Goal: Transaction & Acquisition: Purchase product/service

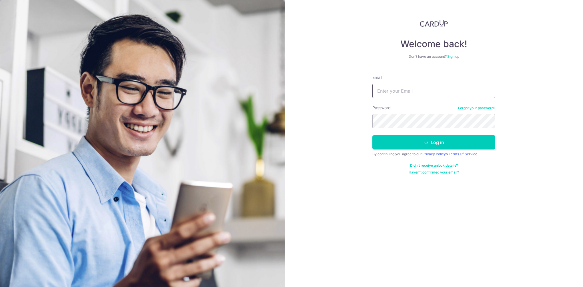
click at [437, 90] on input "Email" at bounding box center [433, 91] width 123 height 14
click at [411, 93] on input "Email" at bounding box center [433, 91] width 123 height 14
type input "[EMAIL_ADDRESS][DOMAIN_NAME]"
click at [444, 140] on button "Log in" at bounding box center [433, 142] width 123 height 14
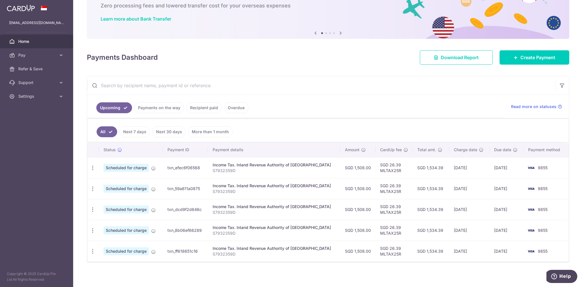
scroll to position [35, 0]
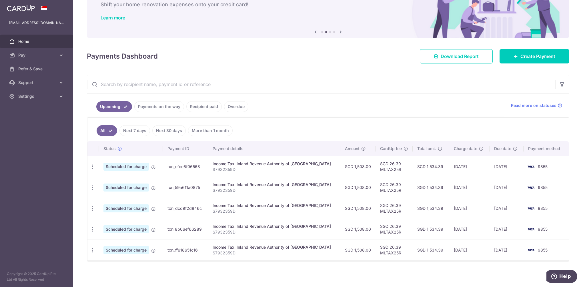
click at [26, 54] on span "Pay" at bounding box center [37, 55] width 38 height 6
click at [24, 66] on span "Payments" at bounding box center [37, 69] width 38 height 6
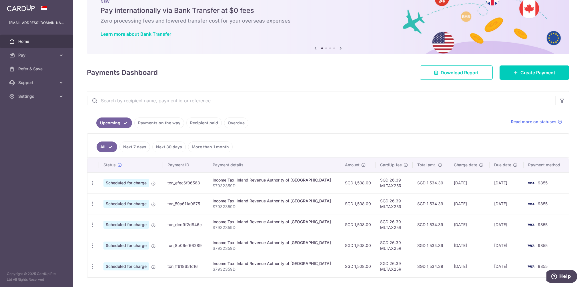
scroll to position [29, 0]
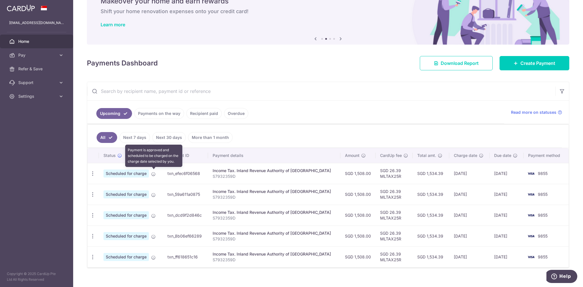
click at [153, 173] on icon at bounding box center [153, 174] width 5 height 5
click at [45, 60] on link "Pay" at bounding box center [36, 55] width 73 height 14
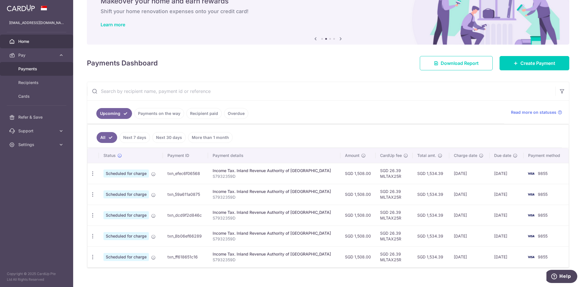
click at [33, 69] on span "Payments" at bounding box center [37, 69] width 38 height 6
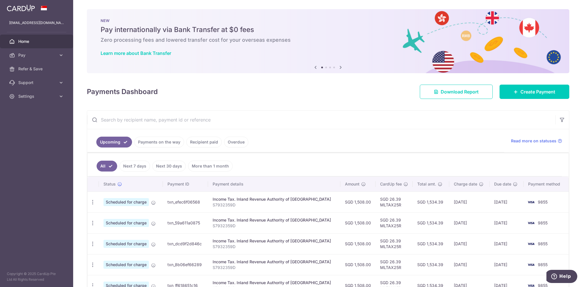
click at [25, 53] on span "Pay" at bounding box center [37, 55] width 38 height 6
click at [33, 96] on span "Cards" at bounding box center [37, 96] width 38 height 6
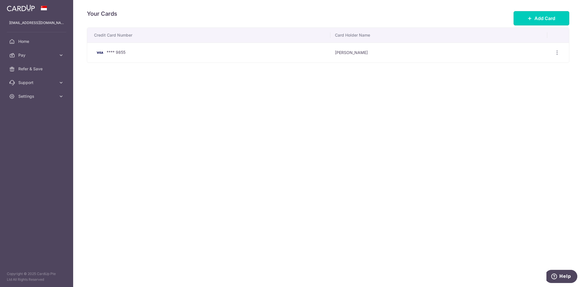
click at [534, 20] on button "Add Card" at bounding box center [542, 18] width 56 height 14
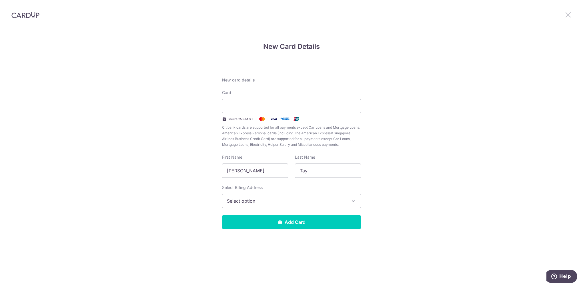
click at [568, 17] on icon at bounding box center [568, 14] width 7 height 7
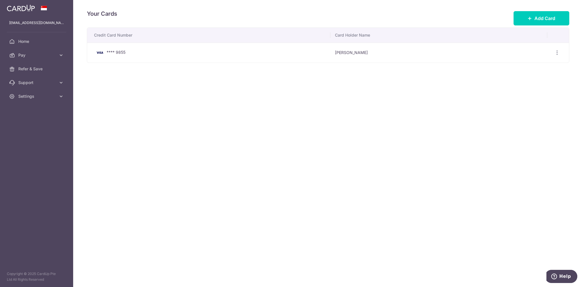
click at [557, 52] on icon "button" at bounding box center [557, 53] width 6 height 6
click at [529, 70] on span "View/Edit" at bounding box center [537, 68] width 39 height 7
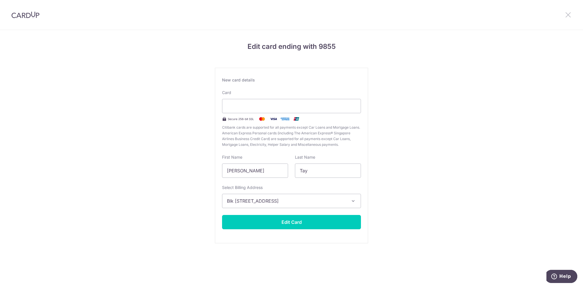
click at [569, 16] on icon at bounding box center [568, 14] width 7 height 7
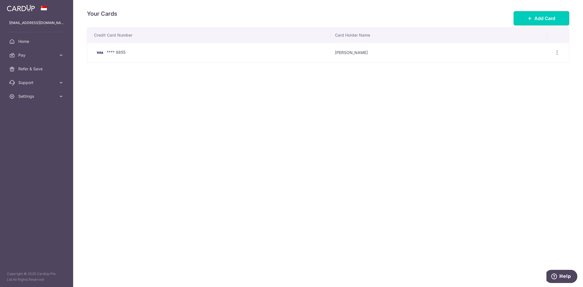
click at [544, 18] on span "Add Card" at bounding box center [544, 18] width 21 height 7
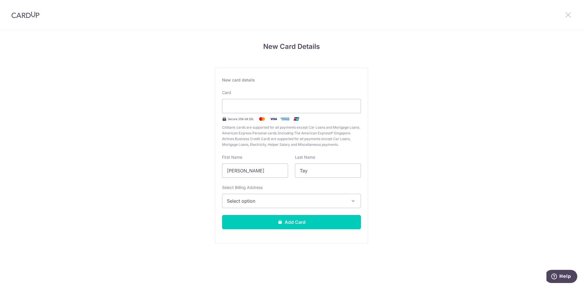
click at [568, 12] on icon at bounding box center [568, 14] width 7 height 7
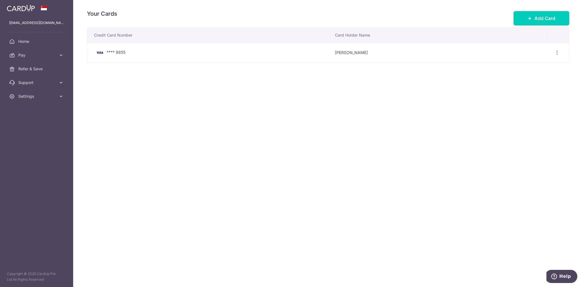
click at [557, 53] on icon "button" at bounding box center [557, 53] width 6 height 6
click at [525, 70] on span "View/Edit" at bounding box center [537, 68] width 39 height 7
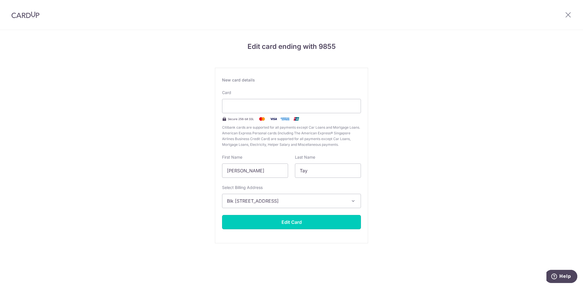
click at [308, 218] on button "Edit Card" at bounding box center [291, 222] width 139 height 14
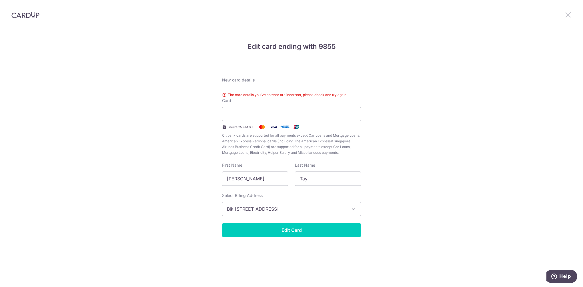
click at [568, 15] on icon at bounding box center [568, 14] width 7 height 7
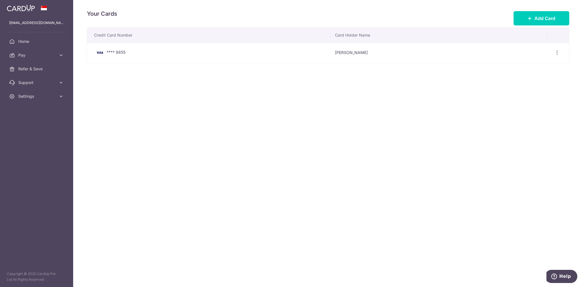
click at [558, 54] on icon "button" at bounding box center [557, 53] width 6 height 6
click at [525, 71] on span "View/Edit" at bounding box center [537, 68] width 39 height 7
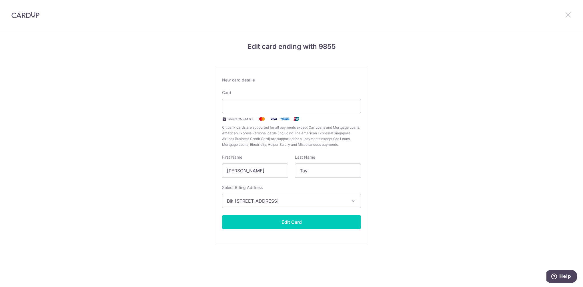
click at [571, 16] on icon at bounding box center [568, 14] width 7 height 7
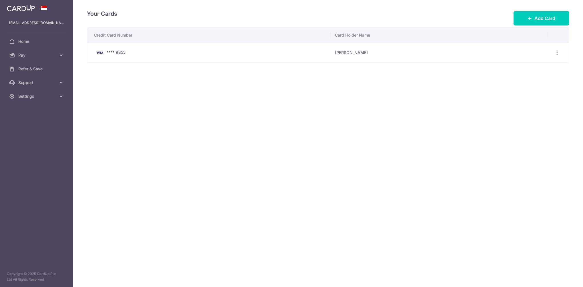
click at [549, 21] on span "Add Card" at bounding box center [544, 18] width 21 height 7
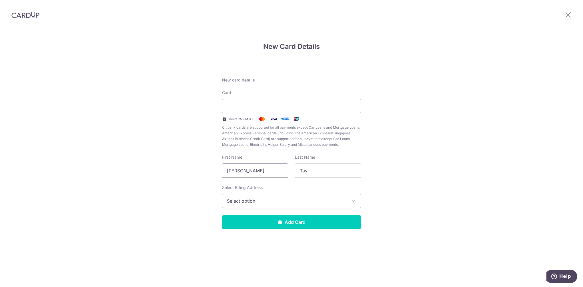
drag, startPoint x: 280, startPoint y: 171, endPoint x: 247, endPoint y: 168, distance: 33.6
click at [247, 168] on input "Benedict Hong Aik" at bounding box center [255, 170] width 66 height 14
type input "Benedict"
click at [285, 200] on span "Select option" at bounding box center [286, 200] width 119 height 7
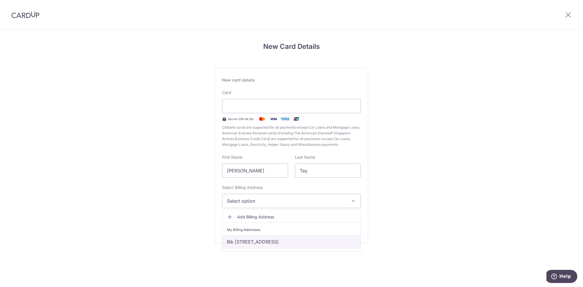
click at [277, 241] on link "Blk 621 Bedok Reservoir Road, #04-1468, Singapore, Singapore-470621" at bounding box center [291, 242] width 138 height 14
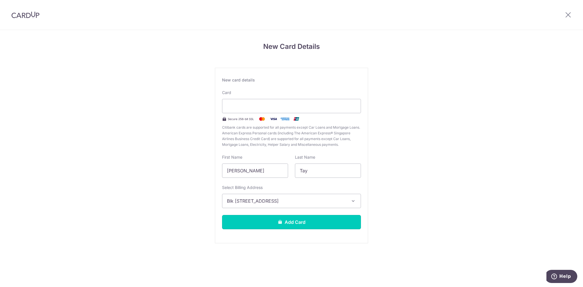
click at [290, 222] on button "Add Card" at bounding box center [291, 222] width 139 height 14
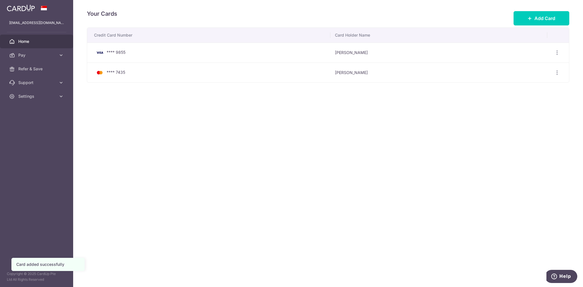
click at [34, 44] on span "Home" at bounding box center [37, 42] width 38 height 6
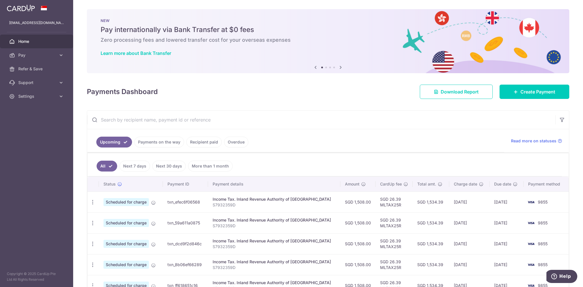
click at [28, 57] on span "Pay" at bounding box center [37, 55] width 38 height 6
click at [29, 93] on span "Cards" at bounding box center [37, 96] width 38 height 6
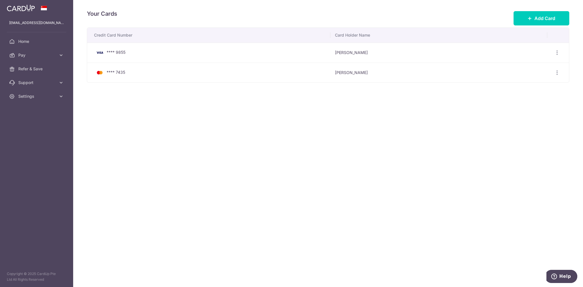
click at [558, 52] on icon "button" at bounding box center [557, 53] width 6 height 6
click at [528, 80] on span "Delete" at bounding box center [537, 82] width 39 height 7
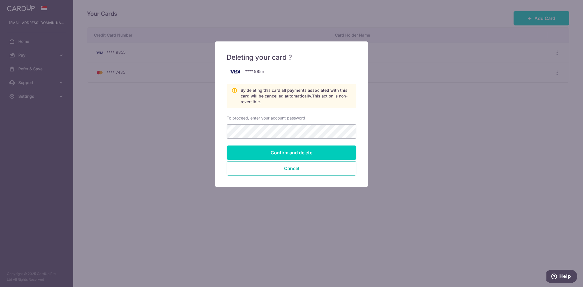
click at [278, 169] on button "Cancel" at bounding box center [292, 168] width 130 height 14
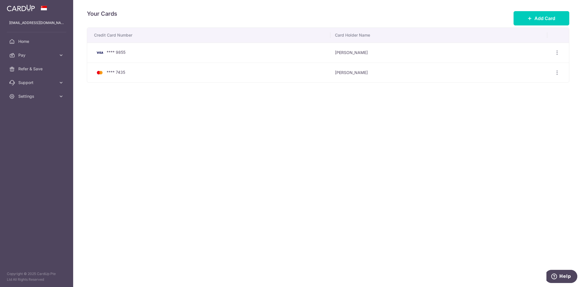
click at [41, 54] on span "Pay" at bounding box center [37, 55] width 38 height 6
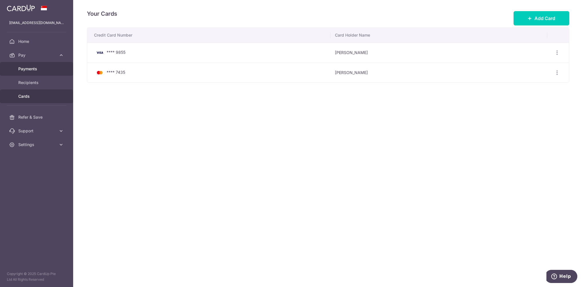
click at [48, 66] on span "Payments" at bounding box center [37, 69] width 38 height 6
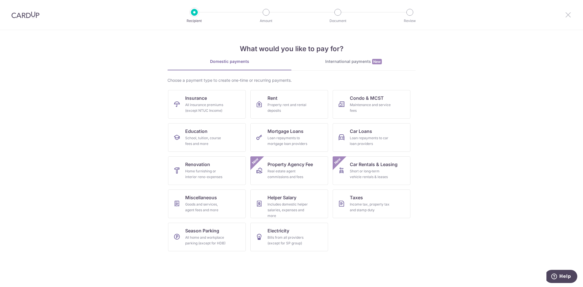
click at [565, 13] on icon at bounding box center [568, 14] width 7 height 7
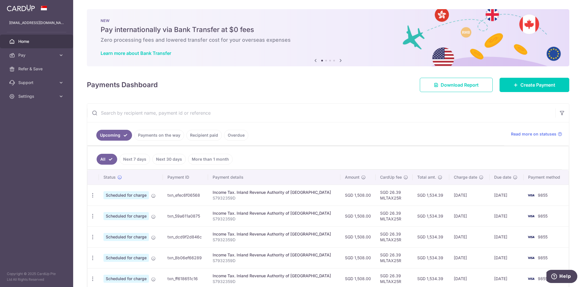
drag, startPoint x: 535, startPoint y: 195, endPoint x: 228, endPoint y: 197, distance: 307.3
click at [228, 197] on p "S7932359D" at bounding box center [274, 198] width 123 height 6
click at [193, 197] on td "txn_efec6f06568" at bounding box center [185, 195] width 45 height 21
click at [141, 191] on span "Scheduled for charge" at bounding box center [125, 195] width 45 height 8
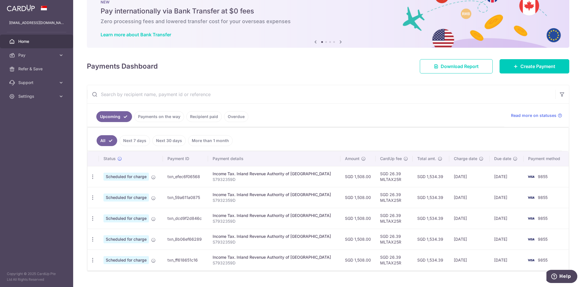
scroll to position [29, 0]
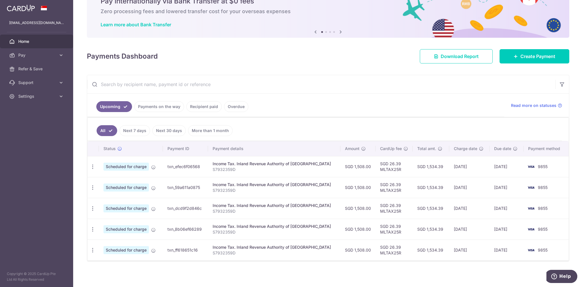
click at [19, 99] on span "Settings" at bounding box center [37, 96] width 38 height 6
click at [19, 107] on link "Account" at bounding box center [36, 110] width 73 height 14
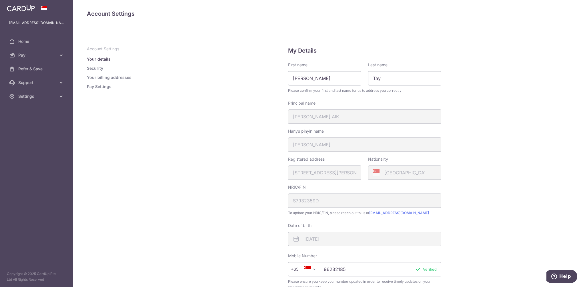
click at [101, 88] on link "Pay Settings" at bounding box center [99, 87] width 25 height 6
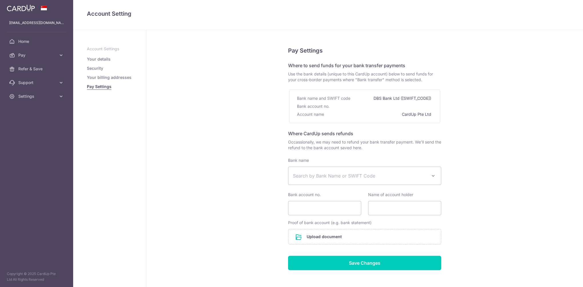
select select
click at [30, 81] on span "Support" at bounding box center [37, 83] width 38 height 6
click at [28, 99] on link "FAQ" at bounding box center [36, 96] width 73 height 14
click at [24, 40] on span "Home" at bounding box center [37, 42] width 38 height 6
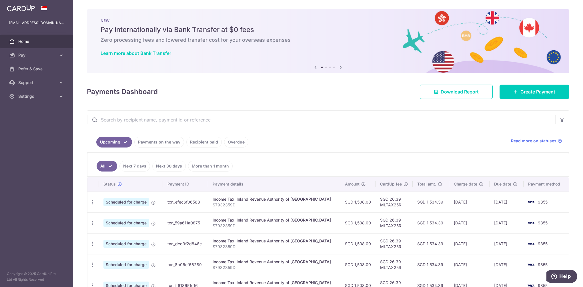
click at [94, 200] on icon "button" at bounding box center [93, 202] width 6 height 6
click at [119, 217] on span "Update payment" at bounding box center [123, 217] width 39 height 7
radio input "true"
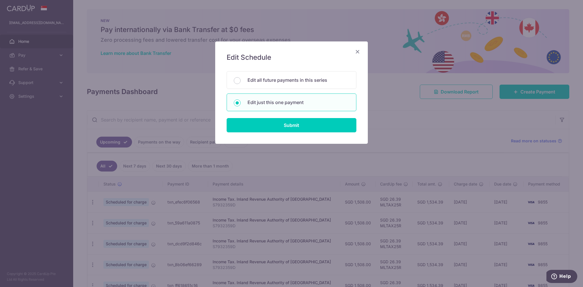
click at [238, 81] on input "Edit all future payments in this series" at bounding box center [237, 80] width 7 height 7
radio input "true"
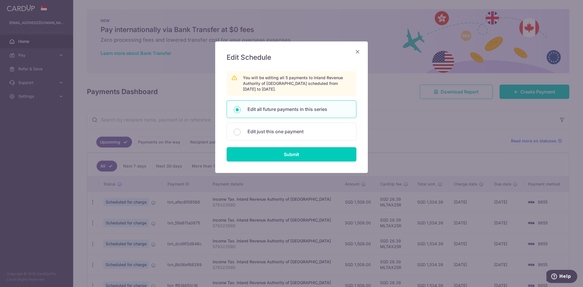
click at [273, 151] on input "Submit" at bounding box center [292, 154] width 130 height 14
radio input "true"
type input "1,508.00"
type input "S7932359D"
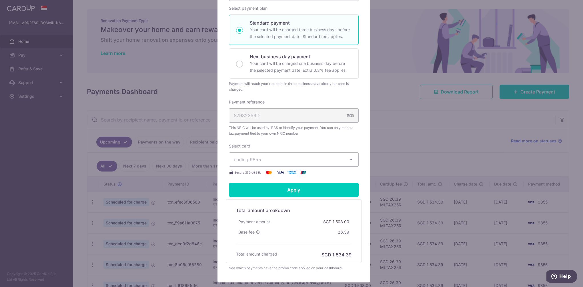
scroll to position [114, 0]
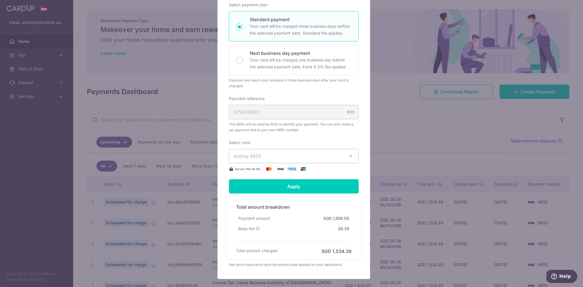
click at [348, 157] on icon "button" at bounding box center [351, 156] width 6 height 6
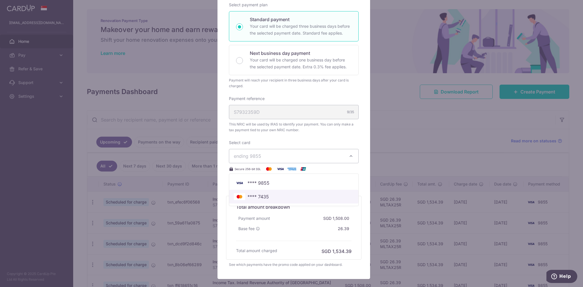
click at [262, 197] on span "**** 7435" at bounding box center [258, 196] width 21 height 7
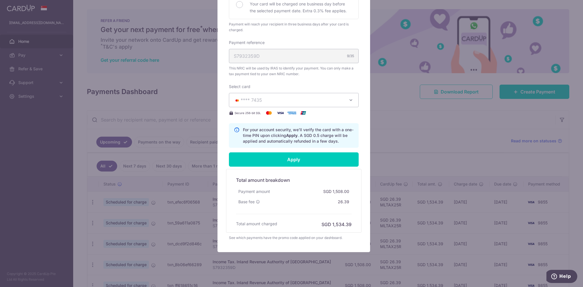
scroll to position [171, 0]
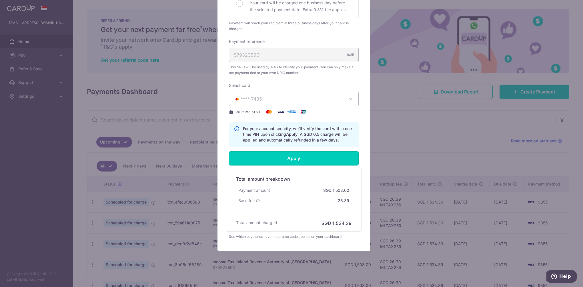
click at [289, 158] on input "Apply" at bounding box center [294, 158] width 130 height 14
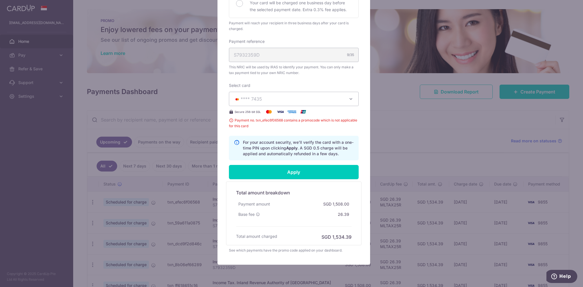
click at [390, 104] on div "Edit payment By clicking apply, you will make changes to all 5 payments to Inla…" at bounding box center [291, 143] width 583 height 287
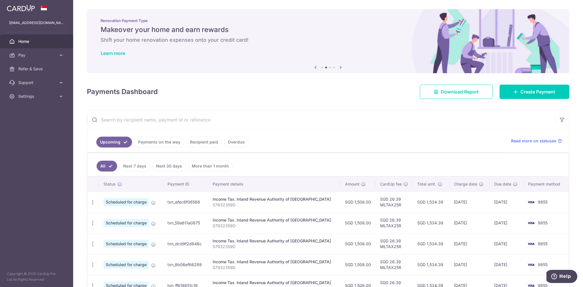
click at [93, 199] on icon "button" at bounding box center [93, 202] width 6 height 6
click at [110, 218] on span "Update payment" at bounding box center [123, 217] width 39 height 7
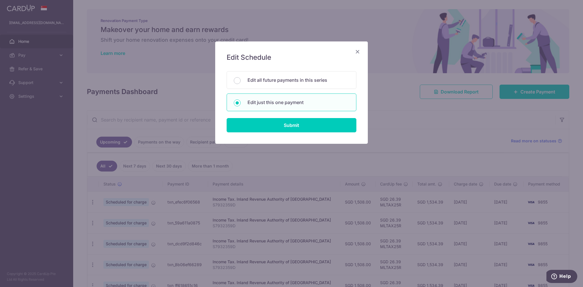
click at [272, 82] on p "Edit all future payments in this series" at bounding box center [299, 80] width 102 height 7
click at [241, 82] on input "Edit all future payments in this series" at bounding box center [237, 80] width 7 height 7
radio input "true"
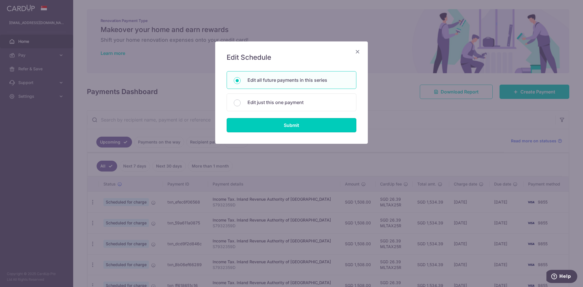
click at [281, 122] on input "Submit" at bounding box center [292, 125] width 130 height 14
radio input "true"
type input "1,508.00"
type input "S7932359D"
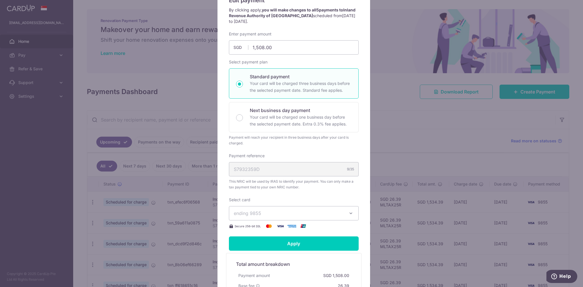
scroll to position [29, 0]
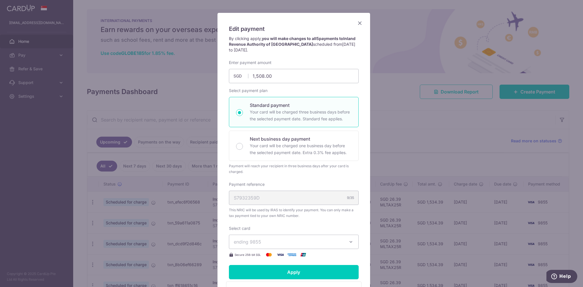
click at [270, 240] on span "ending 9855" at bounding box center [289, 241] width 110 height 7
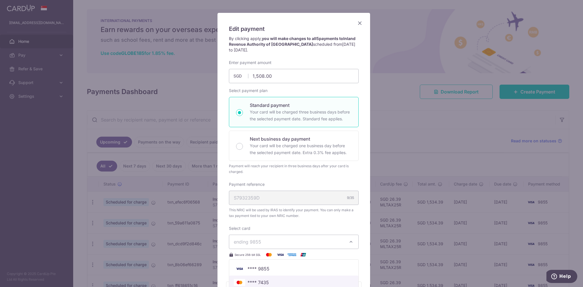
click at [263, 282] on span "**** 7435" at bounding box center [258, 282] width 21 height 7
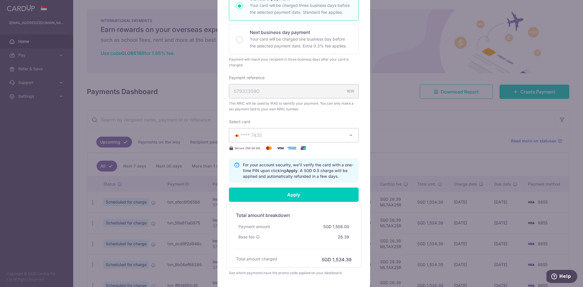
scroll to position [143, 0]
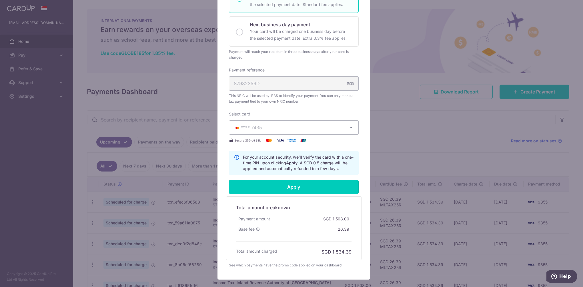
click at [292, 186] on input "Apply" at bounding box center [294, 187] width 130 height 14
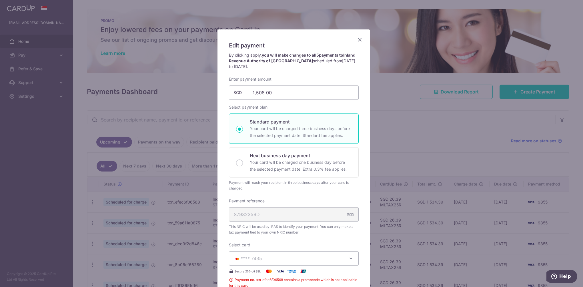
scroll to position [0, 0]
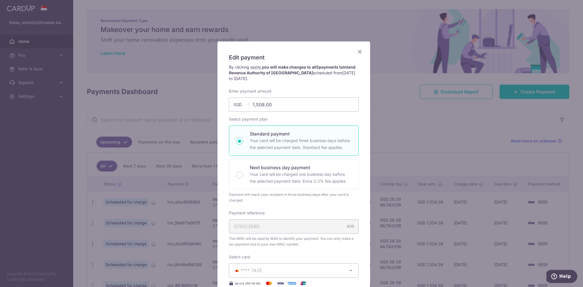
click at [357, 54] on icon "Close" at bounding box center [359, 51] width 7 height 7
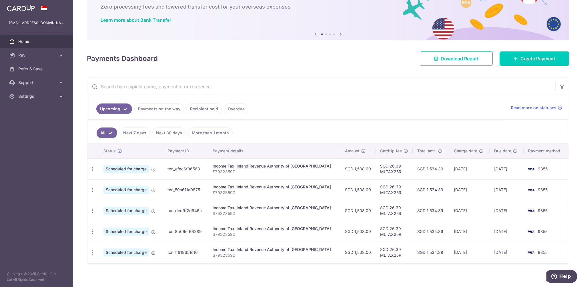
scroll to position [35, 0]
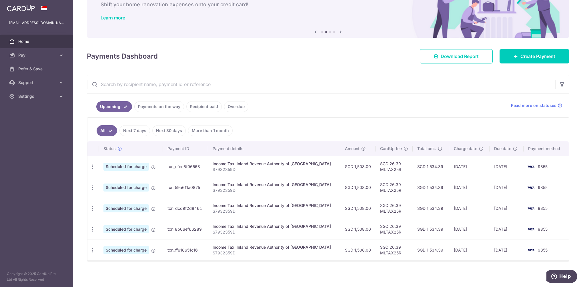
click at [61, 55] on icon at bounding box center [61, 55] width 6 height 6
click at [38, 67] on span "Payments" at bounding box center [37, 69] width 38 height 6
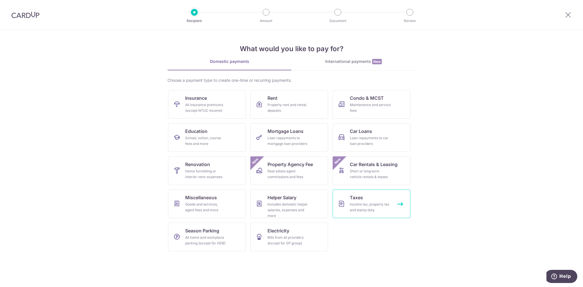
click at [350, 204] on div "Income tax, property tax and stamp duty" at bounding box center [370, 206] width 41 height 11
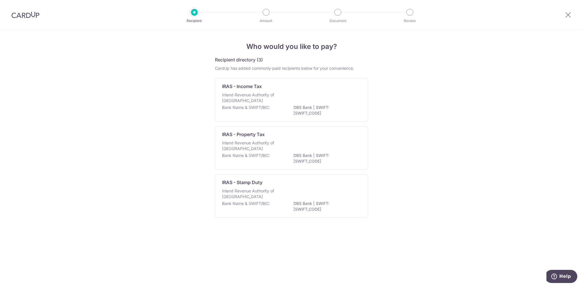
click at [340, 96] on div "Inland Revenue Authority of [GEOGRAPHIC_DATA]" at bounding box center [291, 98] width 139 height 13
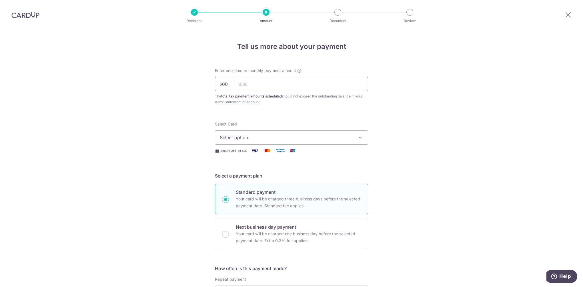
click at [248, 79] on input "text" at bounding box center [291, 84] width 153 height 14
type input "1,508.00"
click at [252, 138] on span "Select option" at bounding box center [286, 137] width 133 height 7
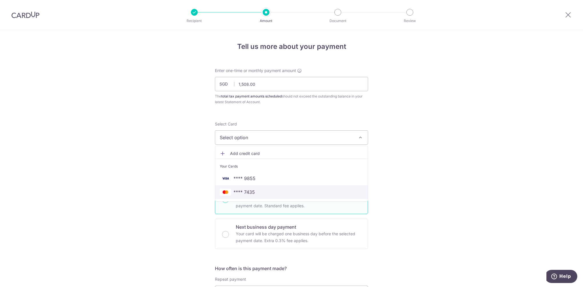
click at [253, 191] on span "**** 7435" at bounding box center [244, 192] width 21 height 7
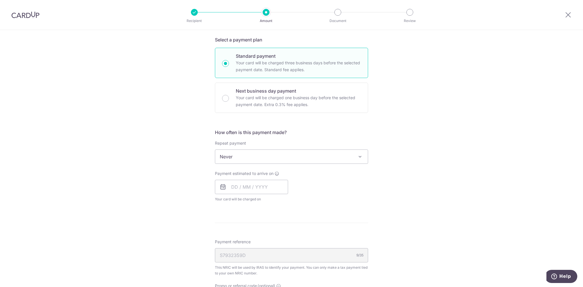
scroll to position [143, 0]
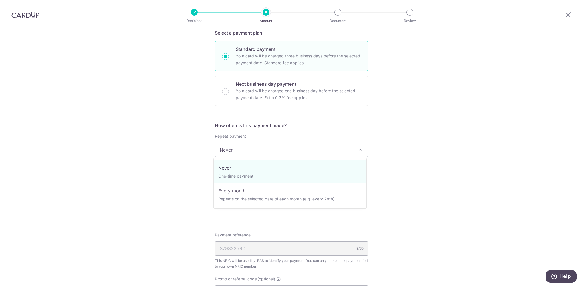
click at [284, 151] on span "Never" at bounding box center [291, 150] width 153 height 14
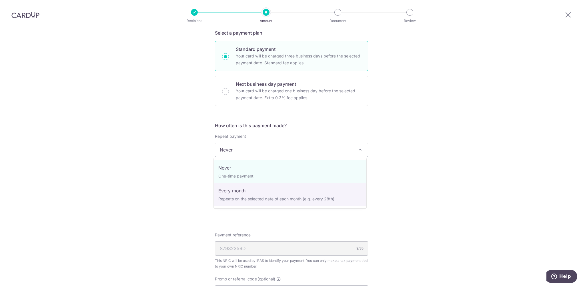
select select "3"
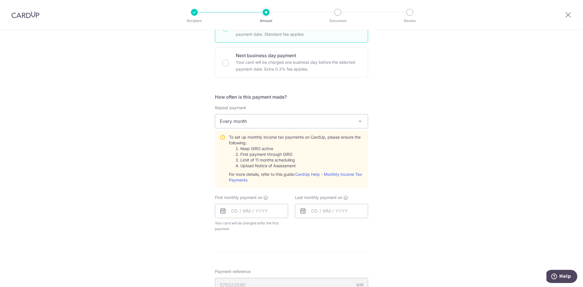
scroll to position [200, 0]
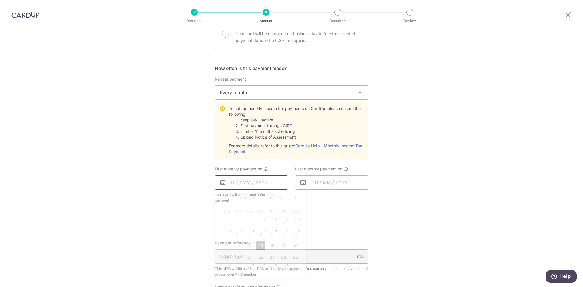
click at [263, 183] on input "text" at bounding box center [251, 182] width 73 height 14
drag, startPoint x: 292, startPoint y: 244, endPoint x: 315, endPoint y: 184, distance: 64.2
click at [292, 244] on link "18" at bounding box center [295, 245] width 9 height 9
type input "[DATE]"
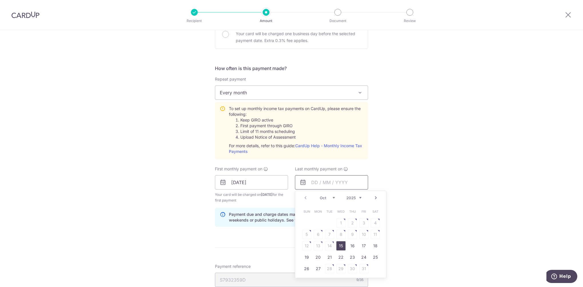
click at [316, 181] on input "text" at bounding box center [331, 182] width 73 height 14
click at [352, 197] on select "2025 2026" at bounding box center [353, 197] width 15 height 5
click at [332, 198] on select "Jan Feb Mar Apr May Jun [DATE] Aug Sep Oct Nov" at bounding box center [327, 197] width 15 height 5
click at [338, 247] on link "18" at bounding box center [340, 245] width 9 height 9
type input "[DATE]"
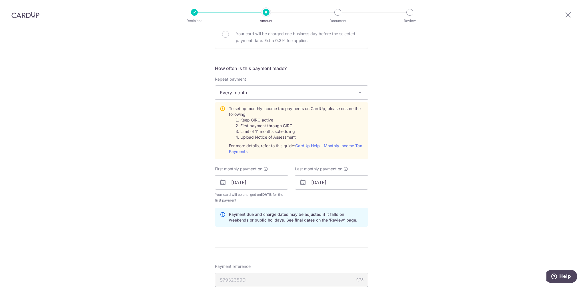
click at [411, 212] on div "Tell us more about your payment Enter one-time or monthly payment amount SGD 1,…" at bounding box center [291, 139] width 583 height 619
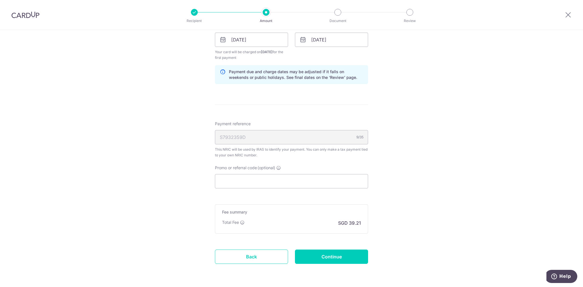
scroll to position [361, 0]
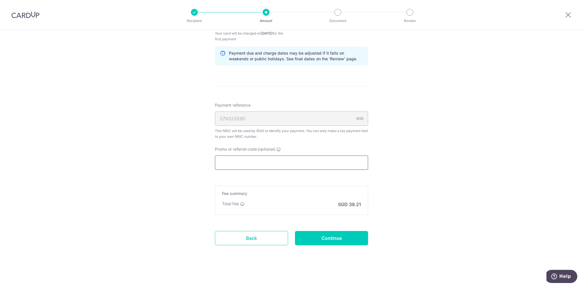
click at [252, 163] on input "Promo or referral code (optional)" at bounding box center [291, 162] width 153 height 14
paste input "MCTAX25N"
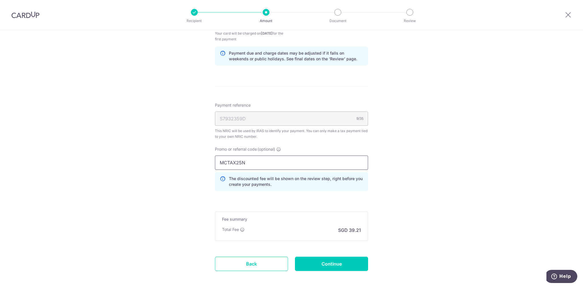
type input "MCTAX25N"
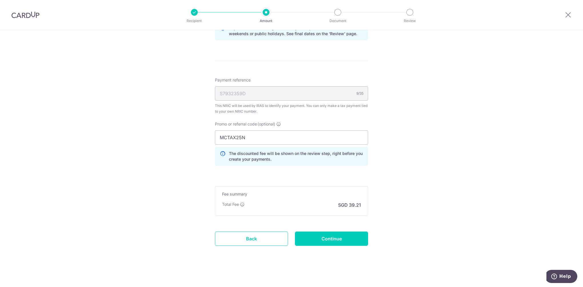
scroll to position [387, 0]
click at [327, 238] on input "Continue" at bounding box center [331, 238] width 73 height 14
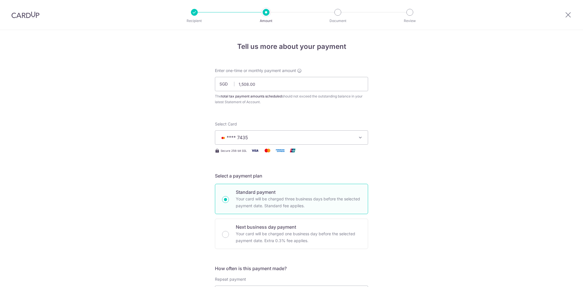
scroll to position [307, 0]
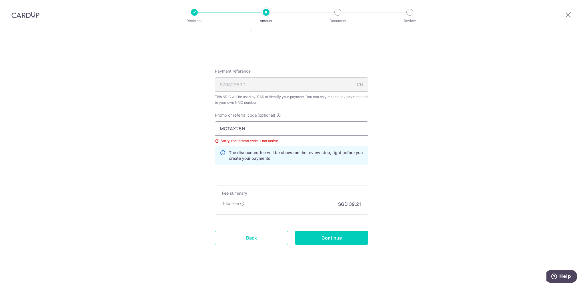
click at [245, 129] on input "MCTAX25N" at bounding box center [291, 128] width 153 height 14
drag, startPoint x: 249, startPoint y: 127, endPoint x: 196, endPoint y: 127, distance: 52.3
click at [197, 127] on div "Tell us more about your payment Enter one-time or monthly payment amount SGD 1,…" at bounding box center [291, 5] width 583 height 564
paste input "text"
type input "MCTAX25"
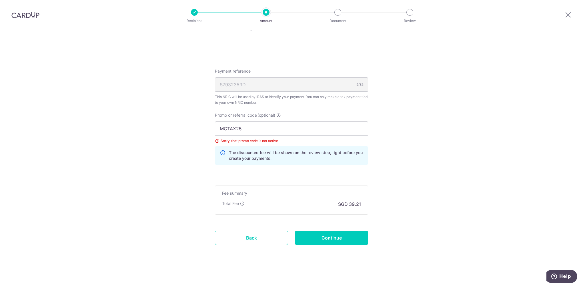
click at [330, 235] on input "Continue" at bounding box center [331, 238] width 73 height 14
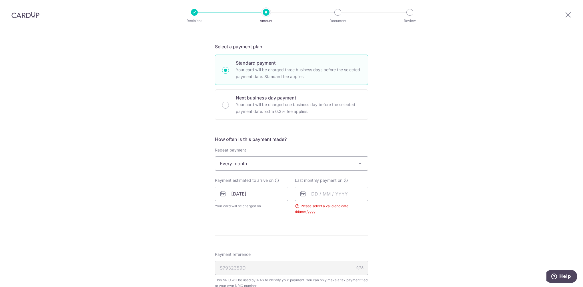
scroll to position [143, 0]
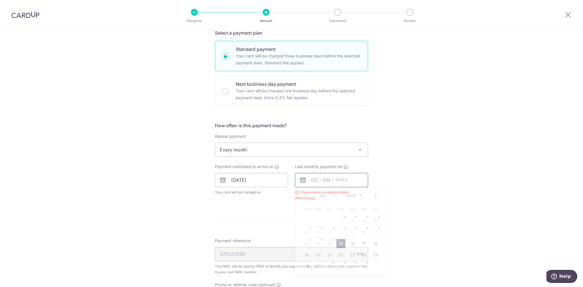
click at [324, 182] on input "text" at bounding box center [331, 180] width 73 height 14
click at [353, 195] on select "2025 2026" at bounding box center [353, 195] width 15 height 5
click at [328, 194] on select "Jan Feb Mar Apr May Jun [DATE] Aug Sep Oct Nov" at bounding box center [327, 195] width 15 height 5
click at [341, 243] on link "18" at bounding box center [340, 243] width 9 height 9
type input "[DATE]"
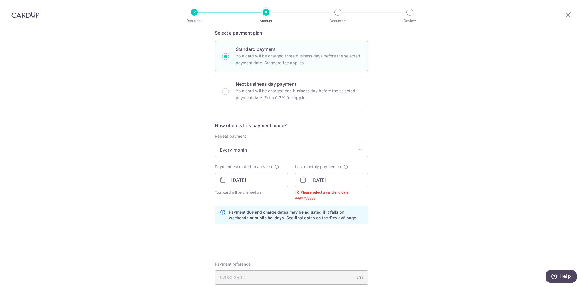
click at [403, 169] on div "Tell us more about your payment Enter one-time or monthly payment amount SGD 1,…" at bounding box center [291, 167] width 583 height 560
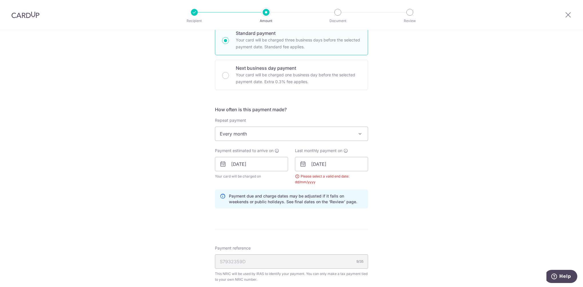
scroll to position [171, 0]
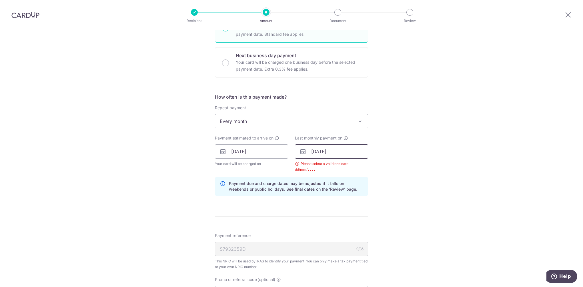
click at [341, 149] on input "[DATE]" at bounding box center [331, 151] width 73 height 14
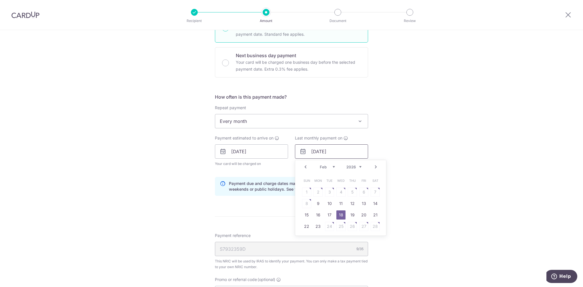
click at [341, 149] on input "[DATE]" at bounding box center [331, 151] width 73 height 14
click at [394, 148] on div "Tell us more about your payment Enter one-time or monthly payment amount SGD 1,…" at bounding box center [291, 139] width 583 height 560
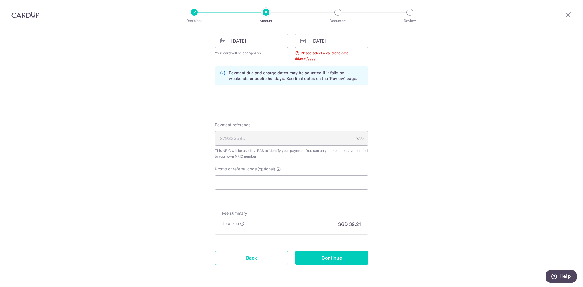
scroll to position [286, 0]
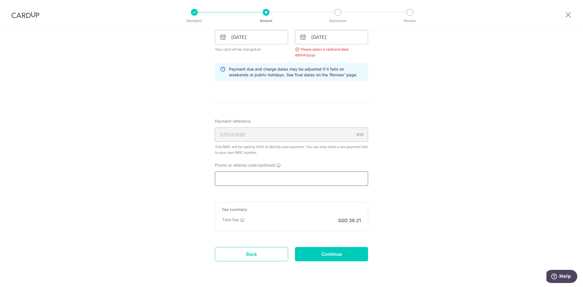
click at [253, 180] on input "Promo or referral code (optional)" at bounding box center [291, 178] width 153 height 14
paste input "MCTAX25"
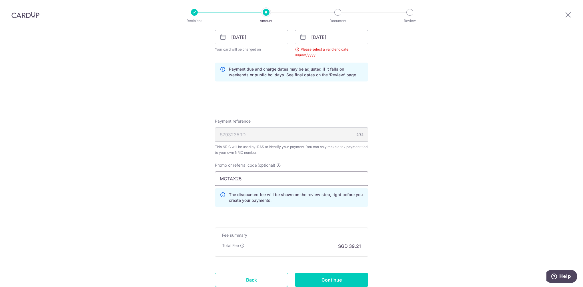
type input "MCTAX25"
click at [409, 181] on div "Tell us more about your payment Enter one-time or monthly payment amount SGD 1,…" at bounding box center [291, 37] width 583 height 586
click at [338, 280] on input "Continue" at bounding box center [331, 280] width 73 height 14
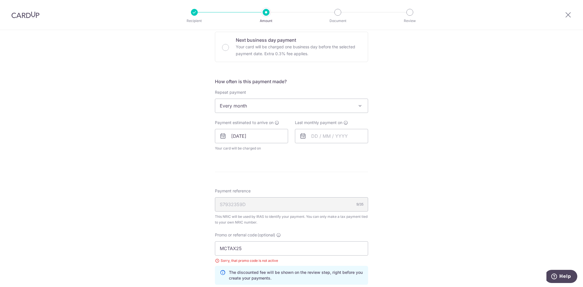
scroll to position [192, 0]
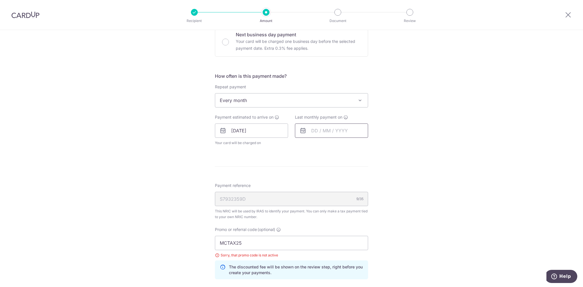
click at [318, 129] on input "text" at bounding box center [331, 130] width 73 height 14
click at [332, 144] on select "Oct Nov Dec" at bounding box center [327, 146] width 15 height 5
click at [356, 145] on select "2025 2026" at bounding box center [353, 146] width 15 height 5
click at [323, 145] on select "Jan Feb Mar Apr May Jun Jul Aug Sep Oct Nov" at bounding box center [327, 146] width 15 height 5
click at [337, 193] on link "18" at bounding box center [340, 193] width 9 height 9
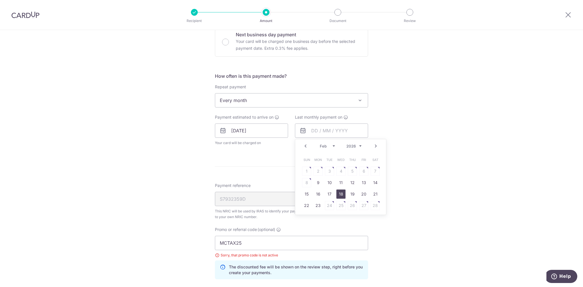
type input "[DATE]"
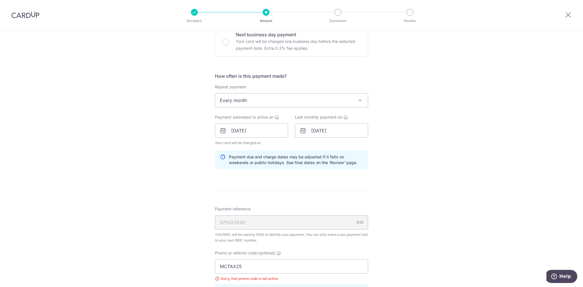
click at [422, 184] on div "Tell us more about your payment Enter one-time or monthly payment amount SGD 1,…" at bounding box center [291, 132] width 583 height 588
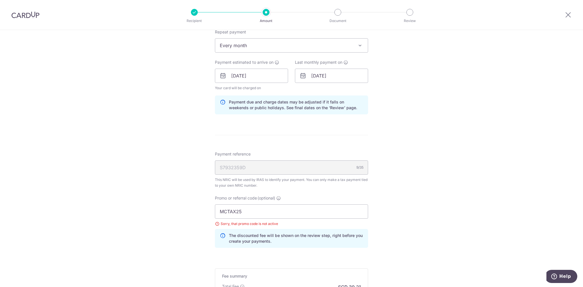
scroll to position [330, 0]
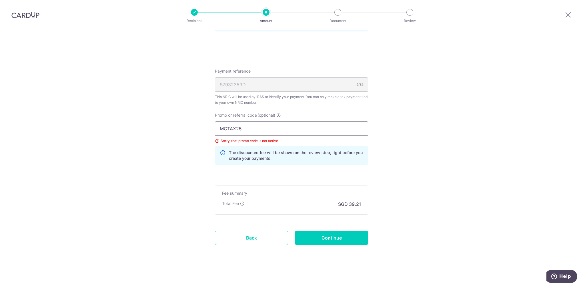
drag, startPoint x: 245, startPoint y: 129, endPoint x: 190, endPoint y: 130, distance: 54.9
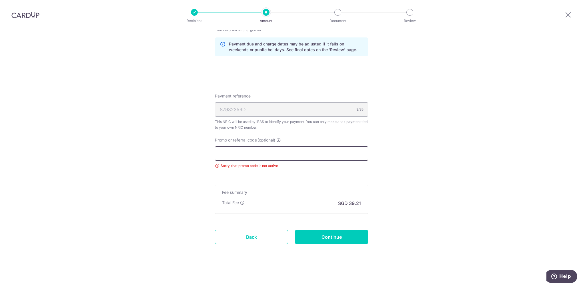
scroll to position [304, 0]
click at [331, 234] on input "Continue" at bounding box center [331, 238] width 73 height 14
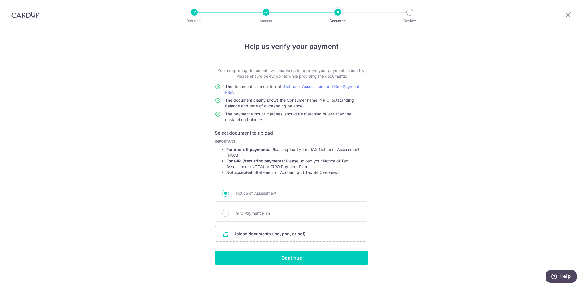
click at [21, 13] on img at bounding box center [25, 14] width 28 height 7
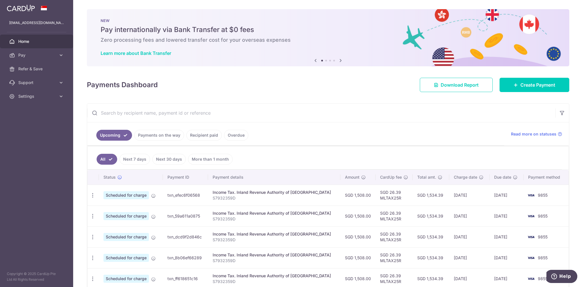
click at [93, 194] on icon "button" at bounding box center [93, 195] width 6 height 6
click at [112, 209] on span "Update payment" at bounding box center [123, 210] width 39 height 7
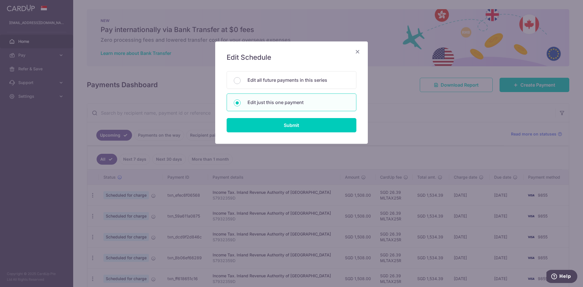
click at [276, 85] on div "Edit all future payments in this series" at bounding box center [292, 80] width 130 height 18
radio input "true"
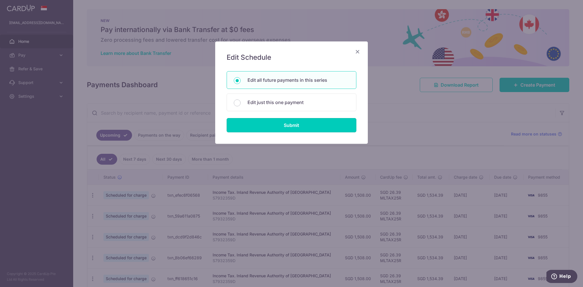
click at [281, 125] on input "Submit" at bounding box center [292, 125] width 130 height 14
radio input "true"
type input "1,508.00"
type input "S7932359D"
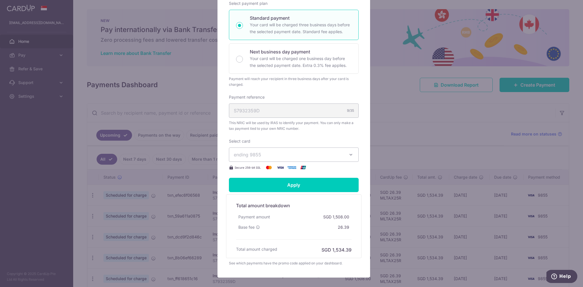
scroll to position [143, 0]
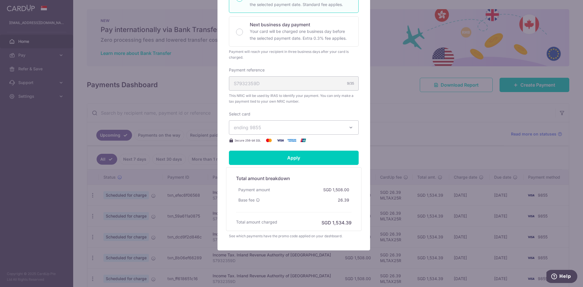
click at [282, 131] on button "ending 9855" at bounding box center [294, 127] width 130 height 14
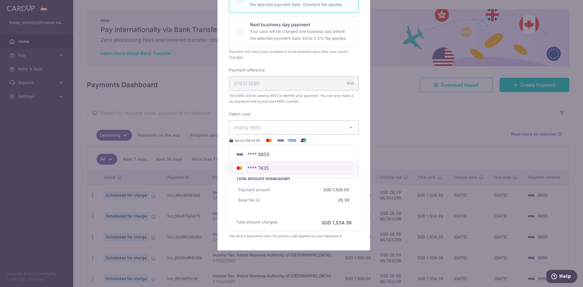
click at [278, 167] on span "**** 7435" at bounding box center [294, 168] width 120 height 7
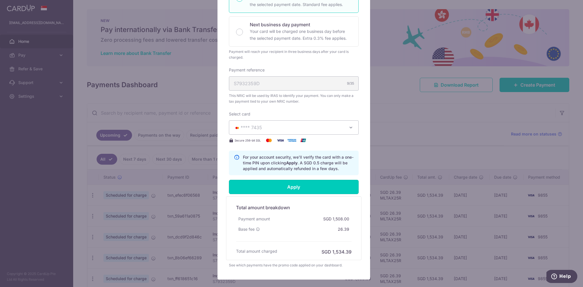
click at [298, 186] on input "Apply" at bounding box center [294, 187] width 130 height 14
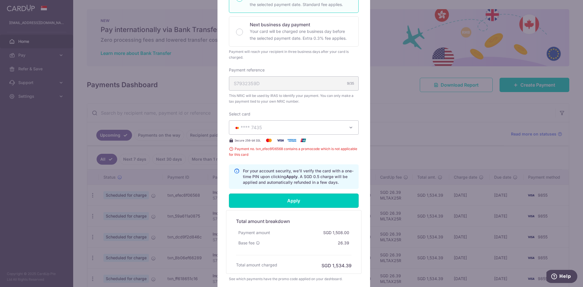
click at [296, 198] on input "Apply" at bounding box center [294, 200] width 130 height 14
click at [316, 128] on span "**** 7435" at bounding box center [289, 127] width 110 height 7
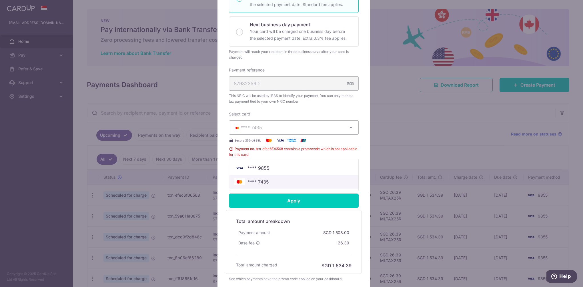
click at [250, 180] on span "**** 7435" at bounding box center [258, 181] width 21 height 7
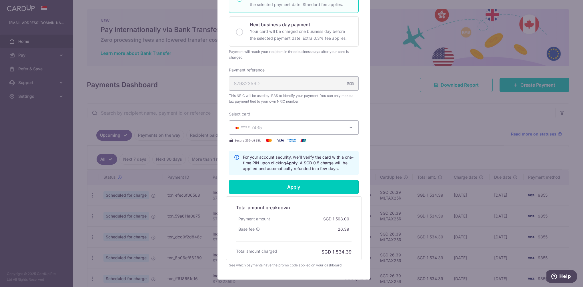
click at [287, 188] on input "Apply" at bounding box center [294, 187] width 130 height 14
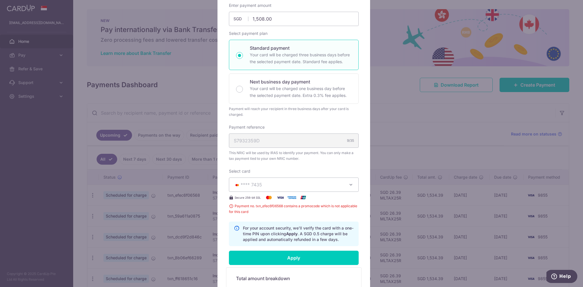
scroll to position [29, 0]
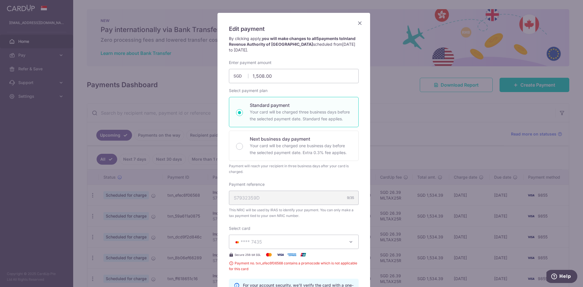
click at [358, 21] on icon "Close" at bounding box center [359, 22] width 7 height 7
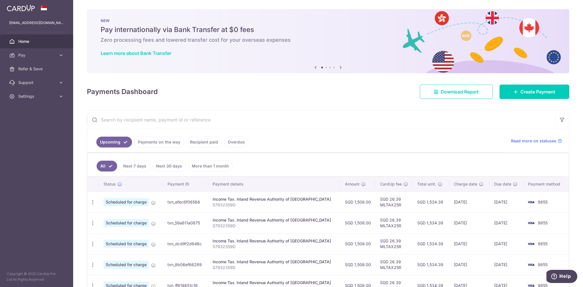
click at [525, 93] on span "Create Payment" at bounding box center [537, 91] width 35 height 7
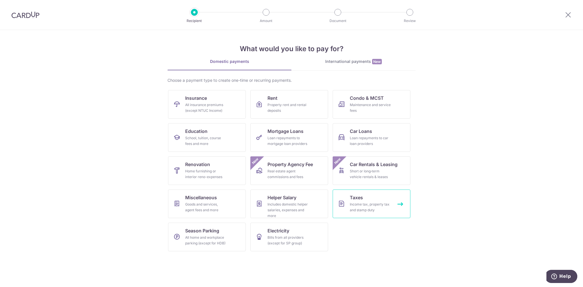
click at [356, 202] on div "Income tax, property tax and stamp duty" at bounding box center [370, 206] width 41 height 11
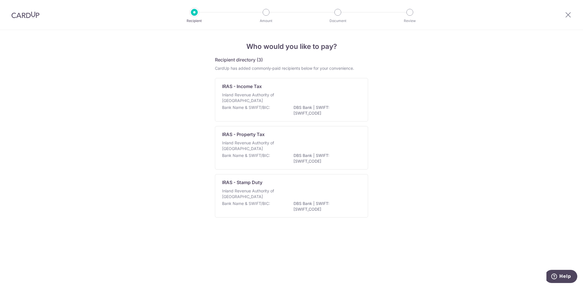
click at [241, 110] on p "Bank Name & SWIFT/BIC:" at bounding box center [246, 108] width 48 height 6
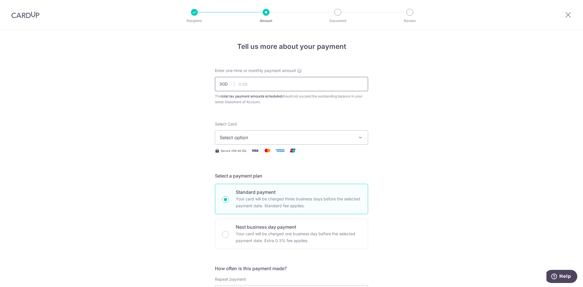
click at [249, 83] on input "text" at bounding box center [291, 84] width 153 height 14
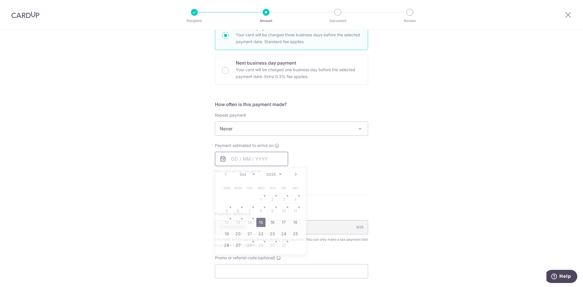
type input "1,508.00"
click at [292, 220] on link "18" at bounding box center [295, 222] width 9 height 9
type input "[DATE]"
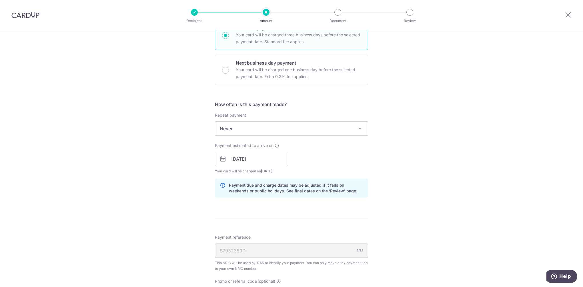
click at [292, 125] on span "Never" at bounding box center [291, 129] width 153 height 14
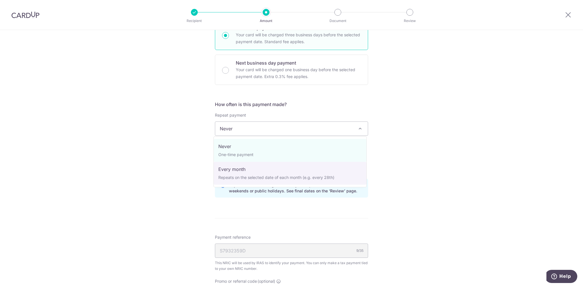
select select "3"
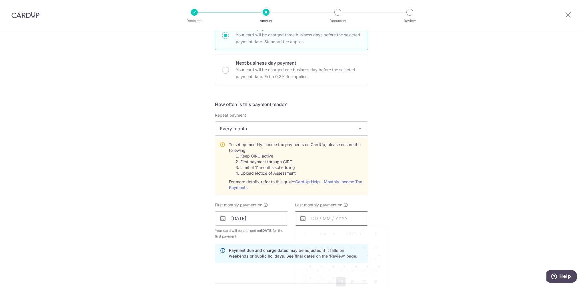
click at [328, 220] on input "text" at bounding box center [331, 218] width 73 height 14
click at [324, 232] on select "Oct Nov Dec" at bounding box center [327, 234] width 15 height 5
click at [350, 232] on select "2025 2026" at bounding box center [353, 234] width 15 height 5
click at [318, 232] on div "Prev Next Jan Feb Mar Apr May Jun Jul Aug Sep Oct Nov 2025 2026" at bounding box center [340, 234] width 91 height 14
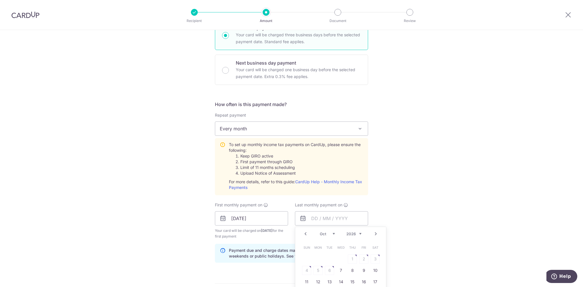
click at [327, 232] on select "Jan Feb Mar Apr May Jun Jul Aug Sep Oct Nov" at bounding box center [327, 234] width 15 height 5
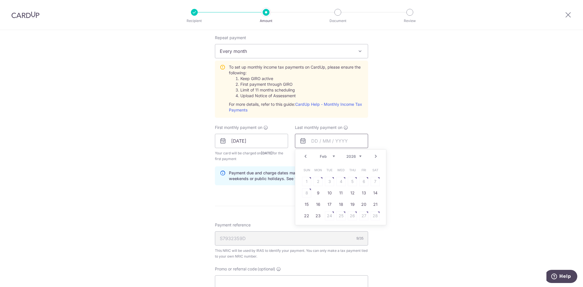
scroll to position [250, 0]
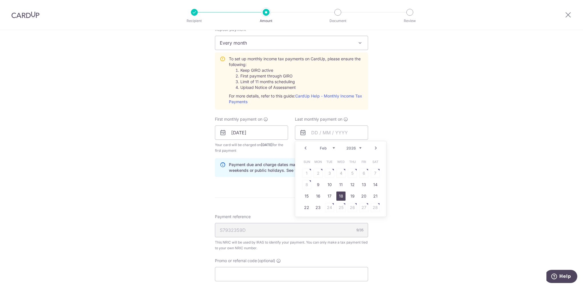
click at [340, 195] on link "18" at bounding box center [340, 195] width 9 height 9
type input "18/02/2026"
click at [426, 193] on div "Tell us more about your payment Enter one-time or monthly payment amount SGD 1,…" at bounding box center [291, 89] width 583 height 619
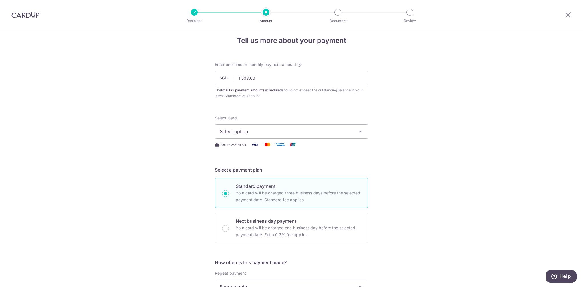
scroll to position [0, 0]
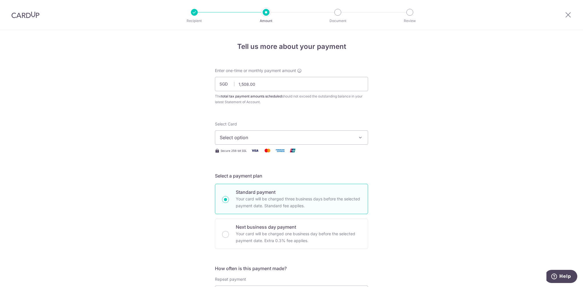
click at [259, 135] on span "Select option" at bounding box center [286, 137] width 133 height 7
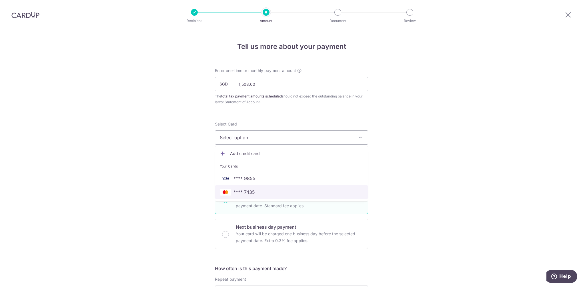
click at [250, 190] on span "**** 7435" at bounding box center [244, 192] width 21 height 7
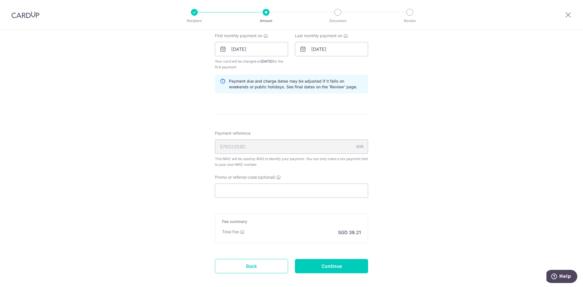
scroll to position [361, 0]
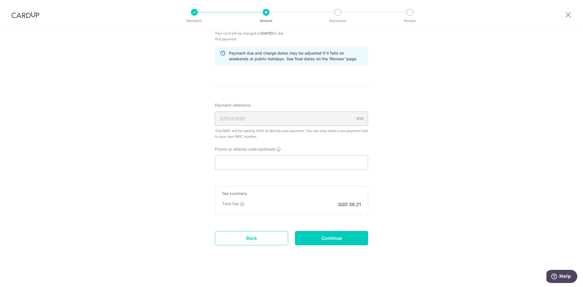
click at [327, 237] on input "Continue" at bounding box center [331, 238] width 73 height 14
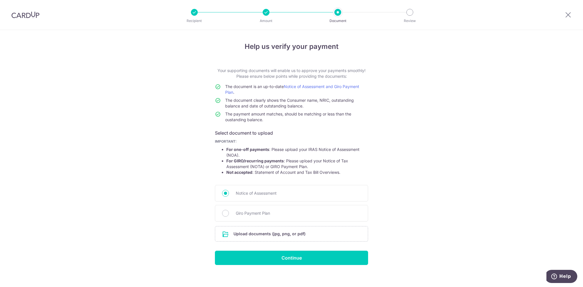
click at [225, 214] on input "Giro Payment Plan" at bounding box center [225, 213] width 7 height 7
radio input "true"
click at [290, 257] on input "Continue" at bounding box center [291, 258] width 153 height 14
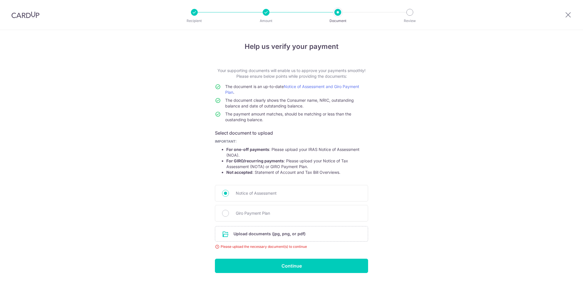
scroll to position [12, 0]
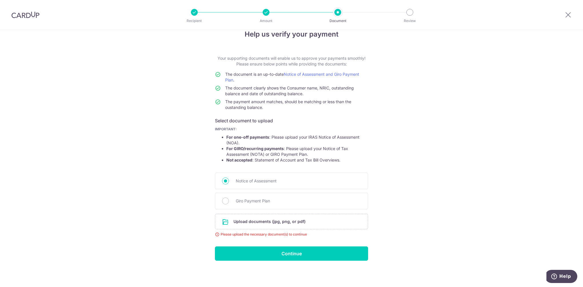
click at [224, 200] on input "Giro Payment Plan" at bounding box center [225, 200] width 7 height 7
radio input "true"
click at [254, 221] on input "file" at bounding box center [291, 221] width 153 height 15
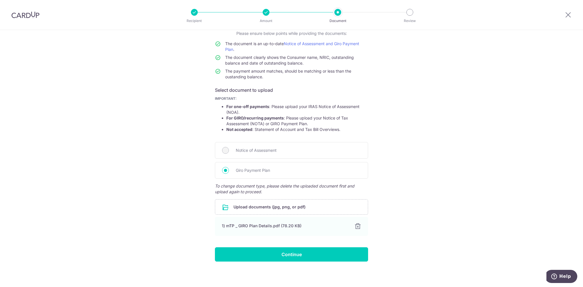
scroll to position [44, 0]
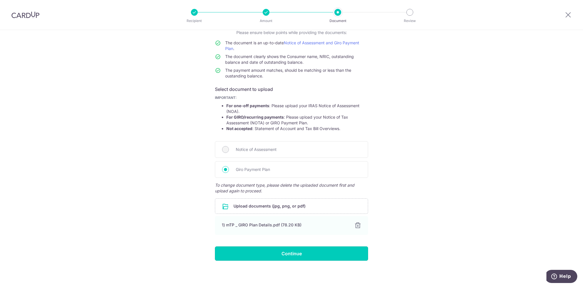
click at [288, 249] on input "Continue" at bounding box center [291, 253] width 153 height 14
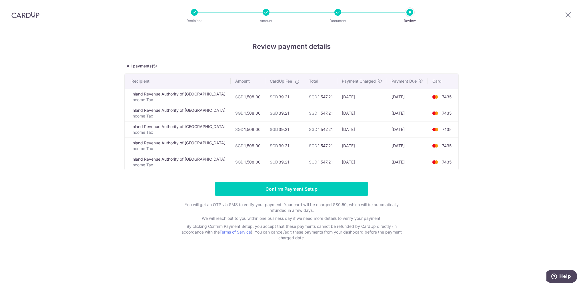
click at [280, 187] on input "Confirm Payment Setup" at bounding box center [291, 189] width 153 height 14
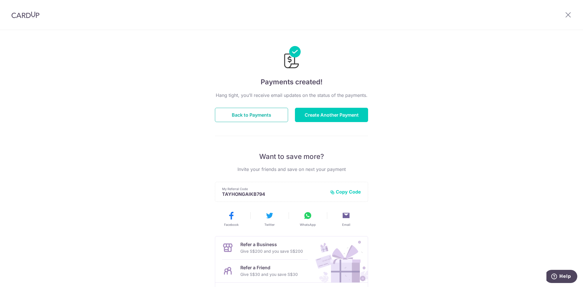
click at [275, 113] on button "Back to Payments" at bounding box center [251, 115] width 73 height 14
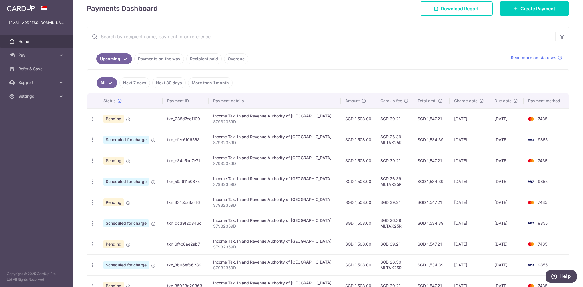
scroll to position [86, 0]
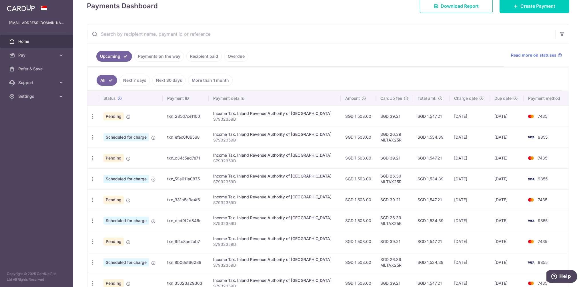
click at [91, 136] on icon "button" at bounding box center [93, 137] width 6 height 6
click at [124, 166] on span "Cancel payment" at bounding box center [123, 166] width 38 height 7
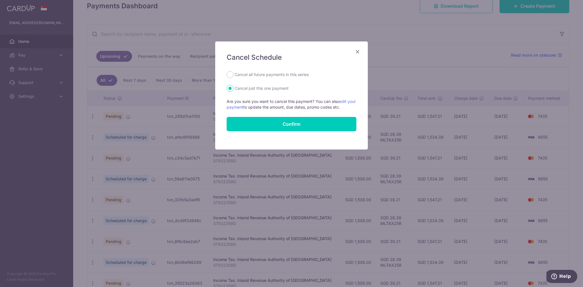
click at [255, 75] on label "Cancel all future payments in this series" at bounding box center [272, 74] width 74 height 7
click at [234, 75] on input "Cancel all future payments in this series" at bounding box center [230, 74] width 7 height 7
radio input "true"
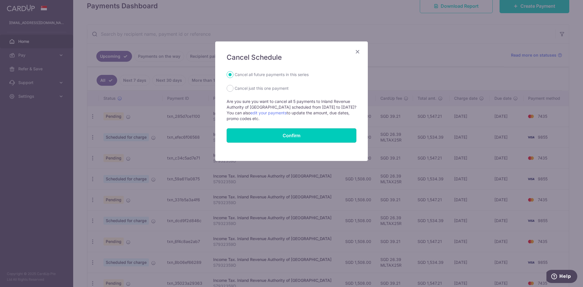
click at [294, 134] on button "Confirm" at bounding box center [292, 135] width 130 height 14
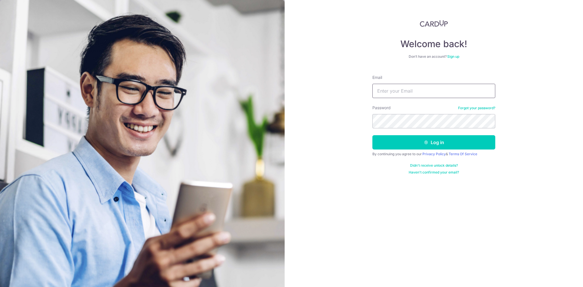
click at [392, 91] on input "Email" at bounding box center [433, 91] width 123 height 14
type input "[EMAIL_ADDRESS][PERSON_NAME][DOMAIN_NAME]"
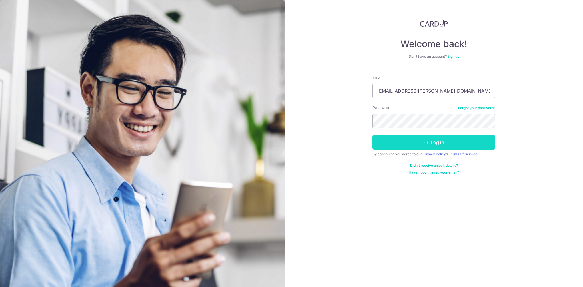
click at [416, 138] on button "Log in" at bounding box center [433, 142] width 123 height 14
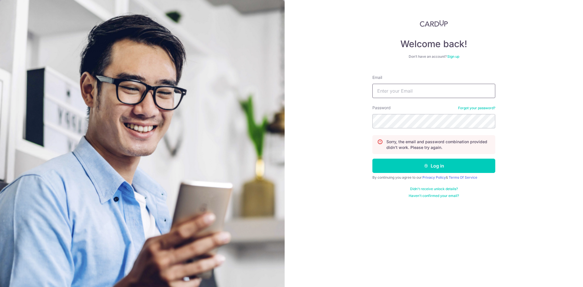
click at [431, 88] on input "Email" at bounding box center [433, 91] width 123 height 14
type input "[EMAIL_ADDRESS][PERSON_NAME][DOMAIN_NAME]"
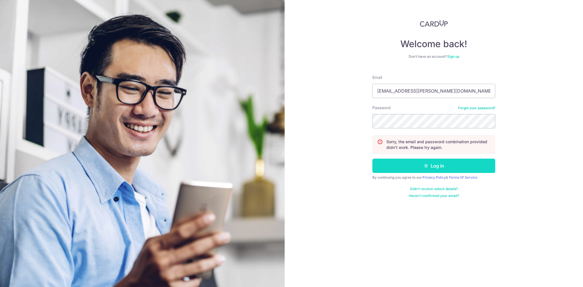
click at [440, 165] on button "Log in" at bounding box center [433, 166] width 123 height 14
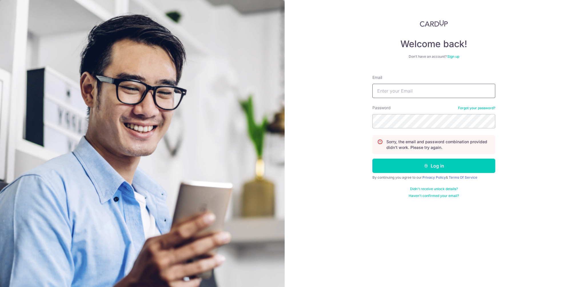
click at [421, 93] on input "Email" at bounding box center [433, 91] width 123 height 14
type input "[EMAIL_ADDRESS][PERSON_NAME][DOMAIN_NAME]"
click at [488, 107] on link "Forgot your password?" at bounding box center [476, 108] width 37 height 5
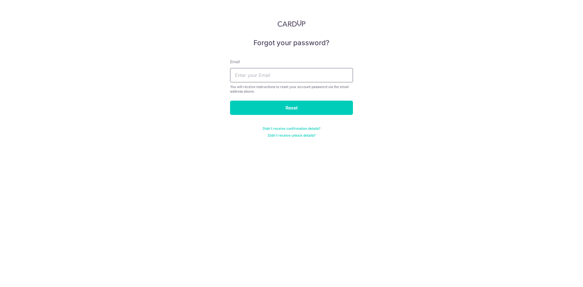
click at [258, 75] on input "text" at bounding box center [291, 75] width 123 height 14
type input "[EMAIL_ADDRESS][PERSON_NAME][DOMAIN_NAME]"
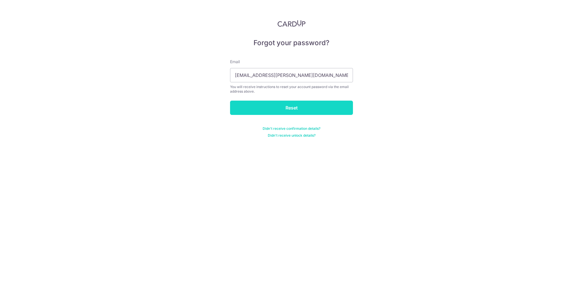
click at [270, 103] on input "Reset" at bounding box center [291, 108] width 123 height 14
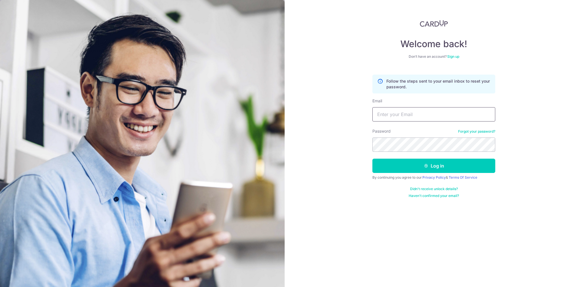
click at [440, 113] on input "Email" at bounding box center [433, 114] width 123 height 14
type input "[EMAIL_ADDRESS][PERSON_NAME][DOMAIN_NAME]"
click at [453, 164] on button "Log in" at bounding box center [433, 166] width 123 height 14
